Goal: Submit feedback/report problem

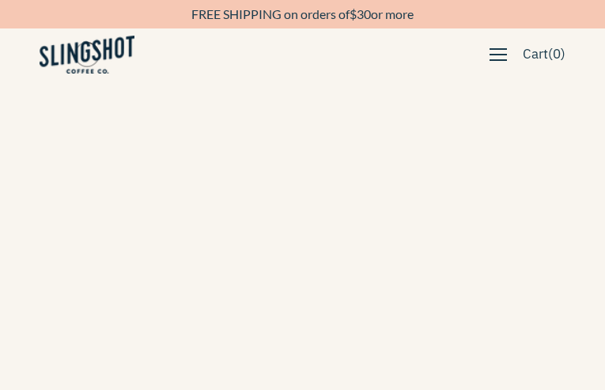
type input "UhAsCaPzxuiFB"
type input "[EMAIL_ADDRESS][DOMAIN_NAME]"
type input "8549613734"
type input "ZHwcEkDbPMsKaZD"
type input "IDTqsrVfZaqaEB"
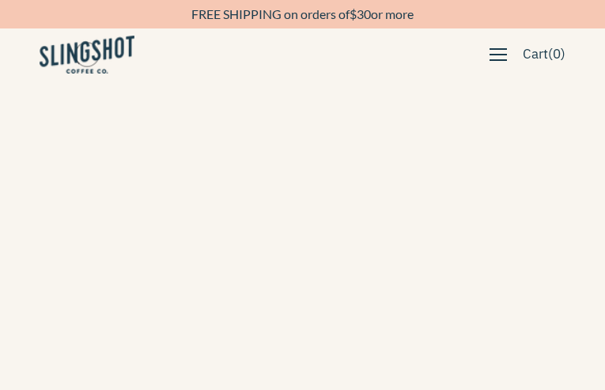
type input "[EMAIL_ADDRESS][DOMAIN_NAME]"
